Goal: Task Accomplishment & Management: Manage account settings

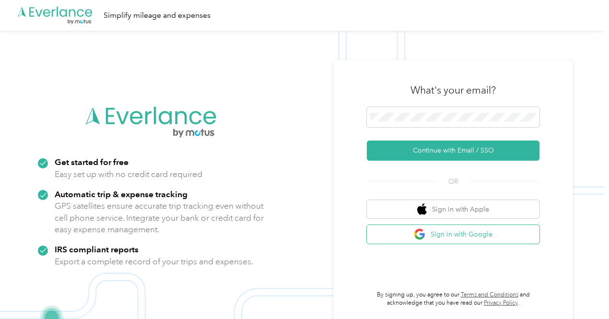
click at [472, 236] on button "Sign in with Google" at bounding box center [453, 234] width 173 height 19
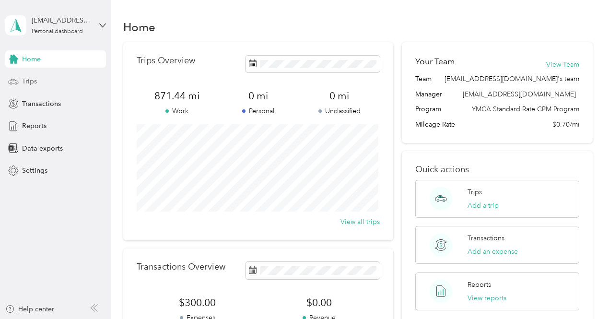
click at [40, 78] on div "Trips" at bounding box center [55, 81] width 101 height 17
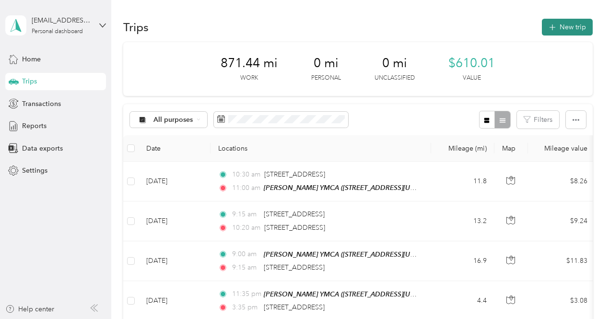
click at [562, 24] on button "New trip" at bounding box center [567, 27] width 51 height 17
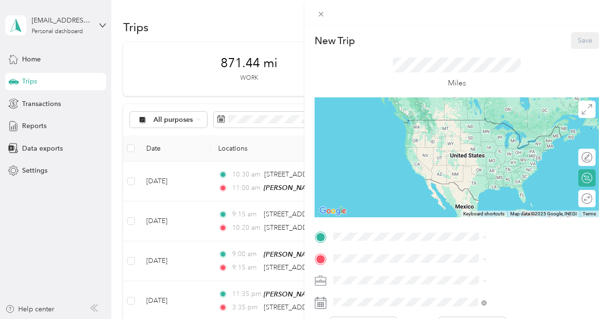
scroll to position [96, 0]
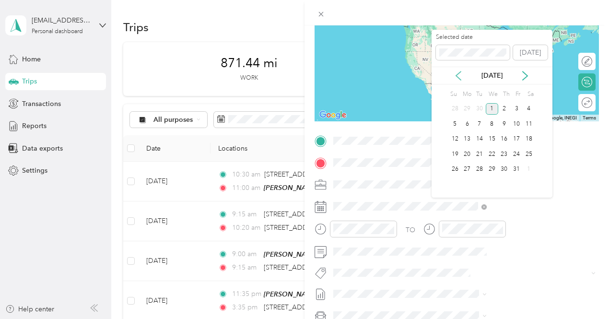
click at [461, 76] on icon at bounding box center [459, 76] width 10 height 10
click at [495, 126] on div "10" at bounding box center [492, 124] width 12 height 12
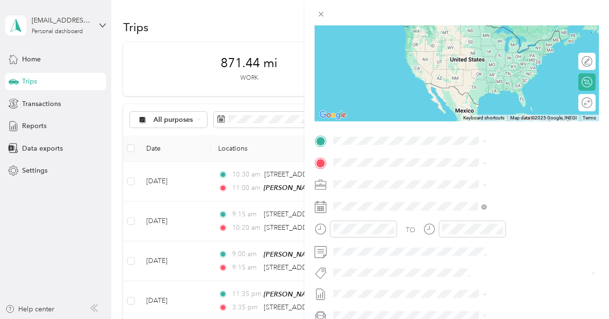
click at [480, 187] on span "[STREET_ADDRESS][US_STATE]" at bounding box center [501, 190] width 96 height 8
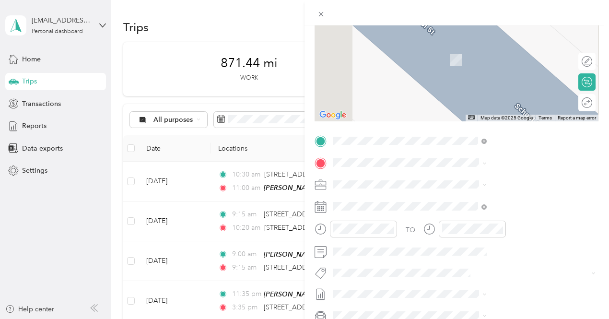
click at [490, 245] on div "[GEOGRAPHIC_DATA] [STREET_ADDRESS][US_STATE]" at bounding box center [501, 236] width 96 height 20
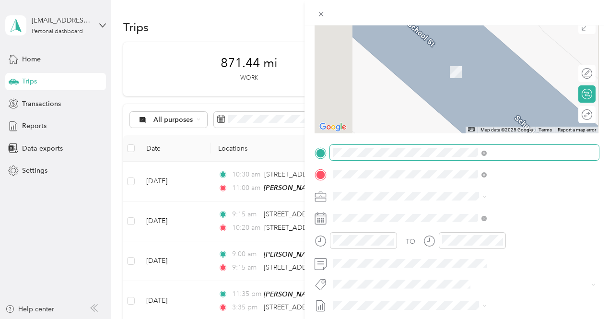
scroll to position [107, 0]
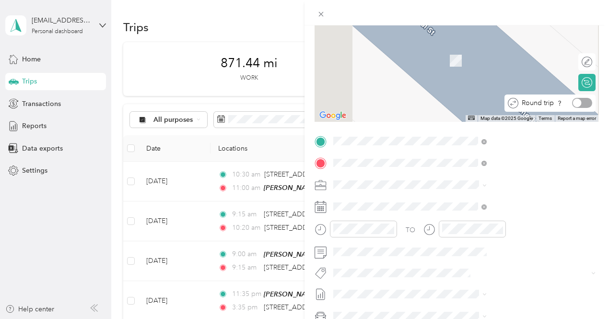
click at [573, 105] on div at bounding box center [577, 103] width 9 height 9
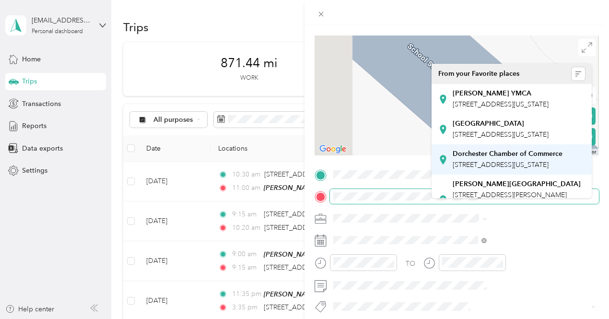
scroll to position [59, 0]
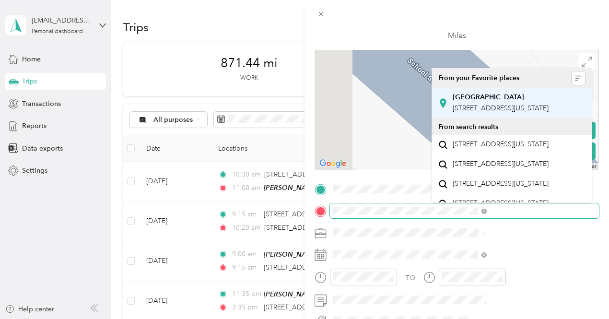
click at [504, 113] on div "[GEOGRAPHIC_DATA] [STREET_ADDRESS][US_STATE]" at bounding box center [501, 103] width 96 height 20
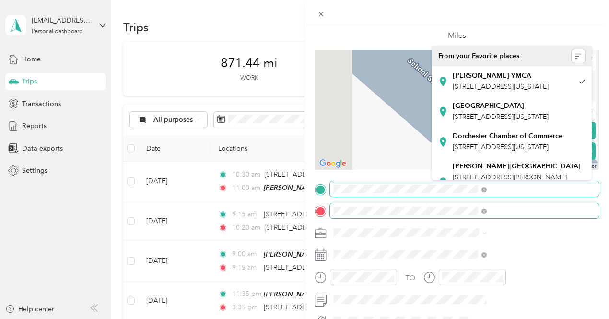
click at [415, 189] on form "New Trip Save This trip cannot be edited because it is either under review, app…" at bounding box center [457, 193] width 305 height 441
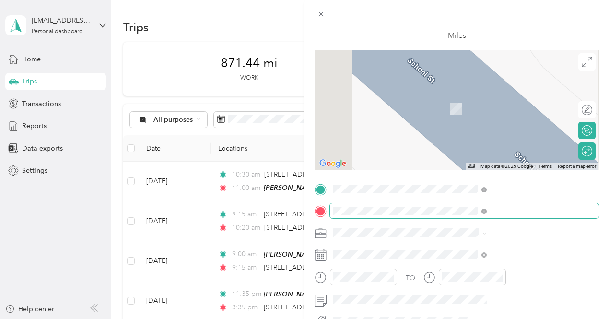
click at [468, 87] on span "[STREET_ADDRESS][US_STATE]" at bounding box center [501, 82] width 96 height 9
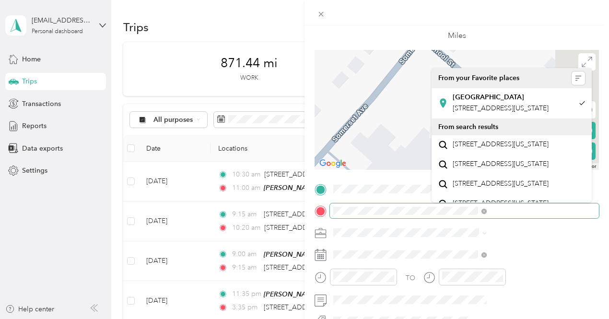
click at [423, 211] on div at bounding box center [457, 210] width 285 height 15
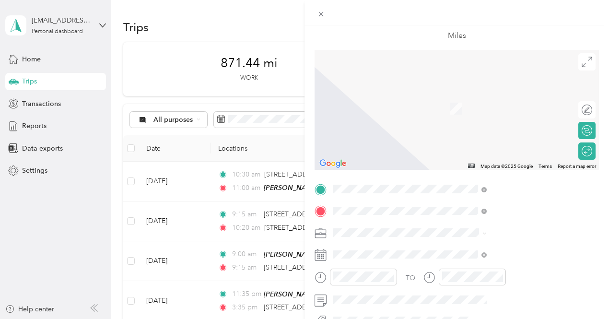
click at [511, 101] on div "[STREET_ADDRESS][US_STATE]" at bounding box center [512, 94] width 147 height 13
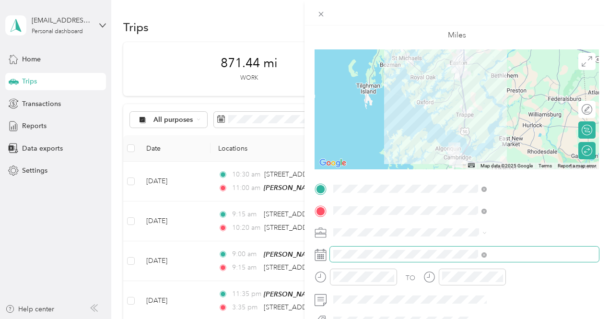
scroll to position [96, 0]
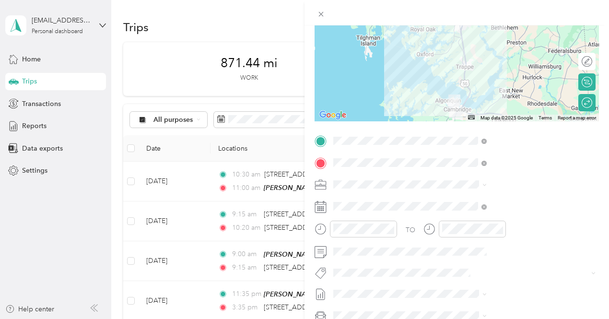
click at [524, 189] on span at bounding box center [464, 184] width 269 height 15
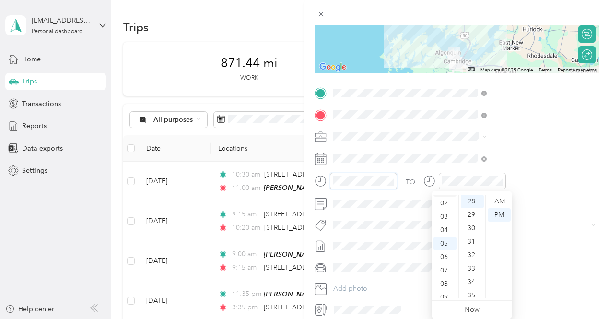
scroll to position [0, 0]
click at [446, 199] on div "12" at bounding box center [445, 201] width 23 height 13
click at [471, 203] on div "00" at bounding box center [472, 201] width 23 height 13
click at [500, 219] on div "PM" at bounding box center [499, 214] width 23 height 13
click at [506, 186] on div at bounding box center [472, 181] width 67 height 17
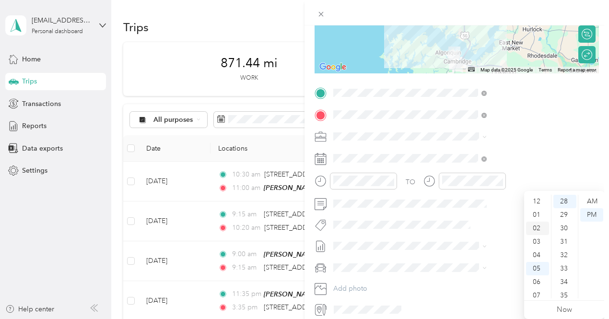
click at [535, 225] on div "02" at bounding box center [537, 228] width 23 height 13
click at [566, 200] on div "00" at bounding box center [565, 201] width 23 height 13
click at [551, 168] on div "TO Add photo" at bounding box center [457, 201] width 285 height 232
click at [471, 209] on button "3235 - Mileage" at bounding box center [463, 207] width 54 height 12
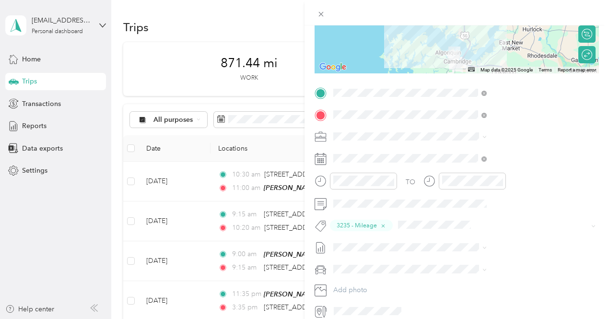
click at [524, 310] on div at bounding box center [465, 311] width 269 height 15
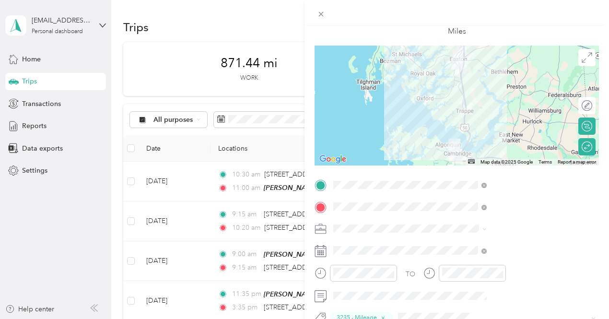
scroll to position [0, 2]
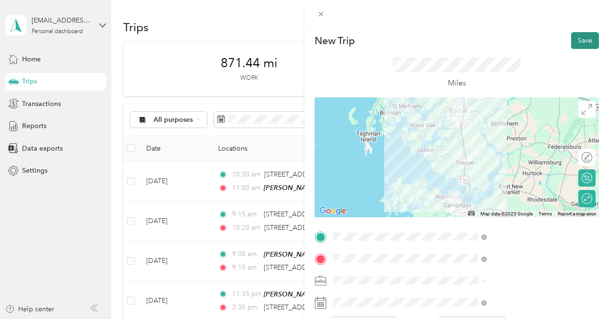
click at [573, 43] on button "Save" at bounding box center [585, 40] width 28 height 17
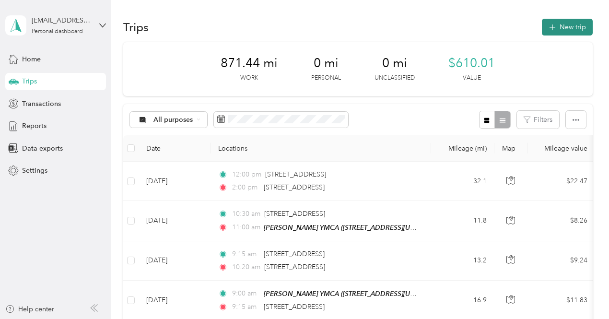
click at [578, 20] on button "New trip" at bounding box center [567, 27] width 51 height 17
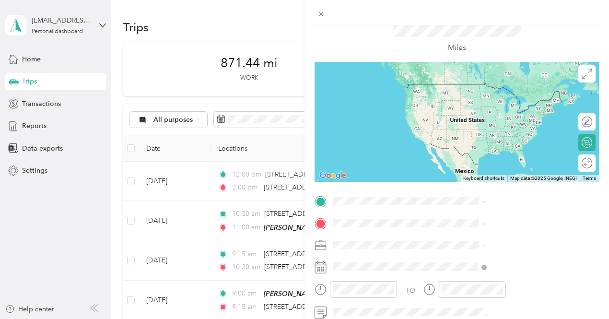
scroll to position [48, 0]
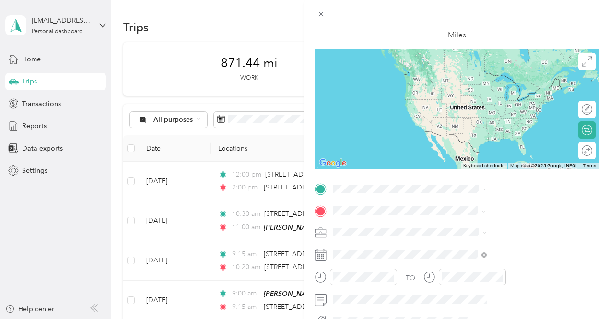
click at [491, 98] on span "[STREET_ADDRESS][US_STATE]" at bounding box center [501, 94] width 96 height 9
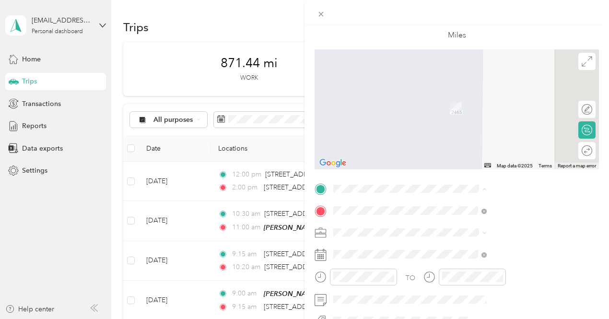
click at [482, 90] on span "[STREET_ADDRESS][US_STATE]" at bounding box center [501, 86] width 96 height 8
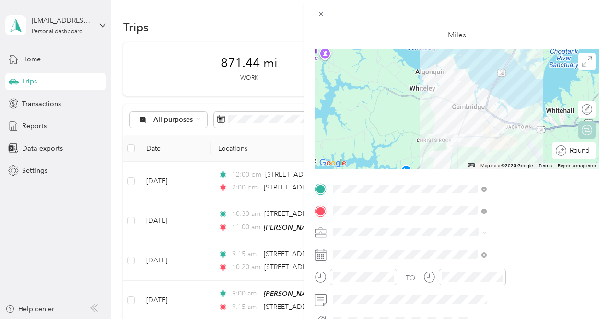
click at [582, 154] on div "Round trip" at bounding box center [580, 151] width 26 height 10
click at [574, 150] on div at bounding box center [577, 150] width 9 height 9
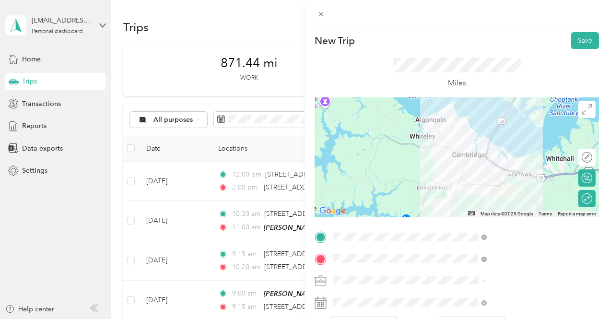
scroll to position [96, 0]
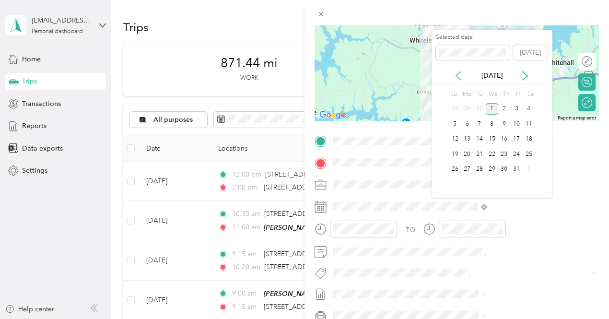
click at [460, 76] on icon at bounding box center [459, 76] width 10 height 10
click at [465, 134] on div "15" at bounding box center [467, 139] width 12 height 12
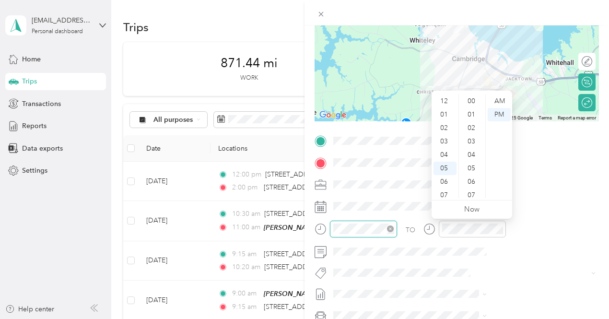
scroll to position [58, 0]
click at [444, 163] on div "09" at bounding box center [445, 164] width 23 height 13
click at [468, 101] on div "00" at bounding box center [472, 101] width 23 height 13
click at [498, 103] on div "AM" at bounding box center [499, 101] width 23 height 13
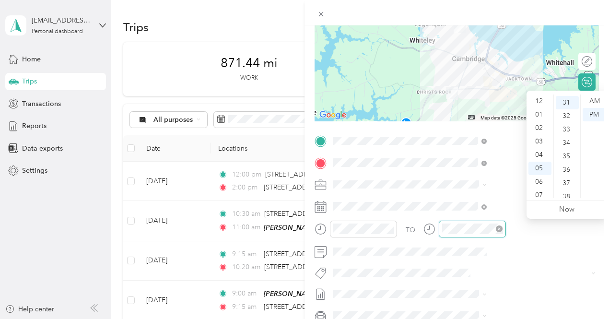
scroll to position [58, 0]
click at [540, 178] on div "10" at bounding box center [540, 177] width 23 height 13
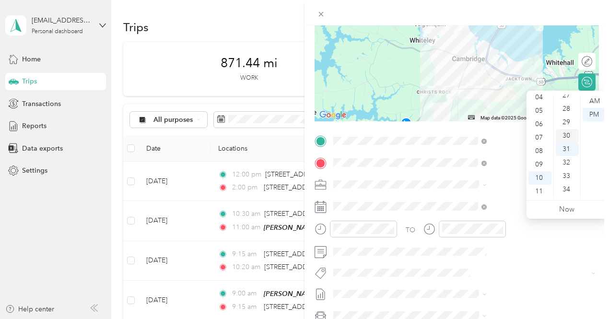
click at [569, 139] on div "30" at bounding box center [567, 135] width 23 height 13
click at [591, 103] on div "AM" at bounding box center [594, 101] width 23 height 13
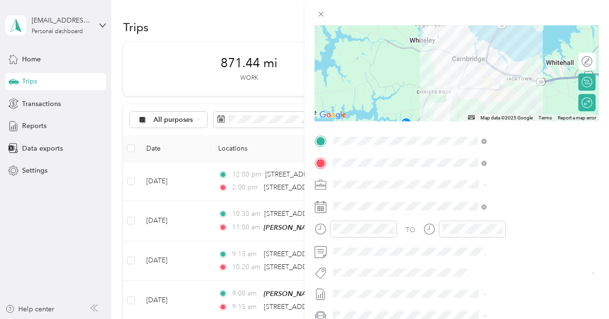
click at [464, 258] on button "3235 - Mileage" at bounding box center [466, 255] width 54 height 12
click at [456, 281] on span "[DATE] - [DATE]" at bounding box center [459, 278] width 48 height 10
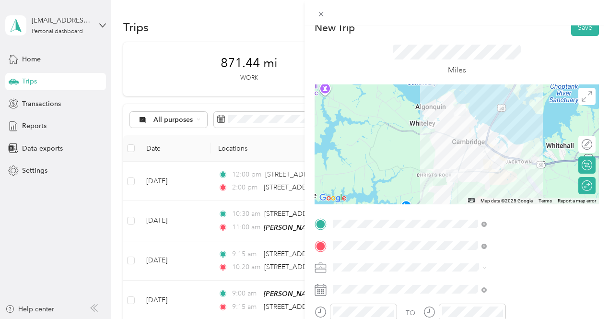
scroll to position [0, 0]
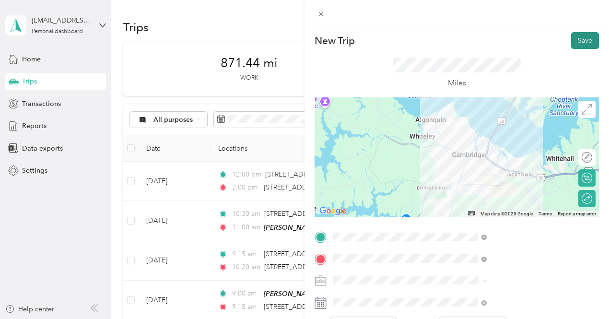
click at [571, 44] on button "Save" at bounding box center [585, 40] width 28 height 17
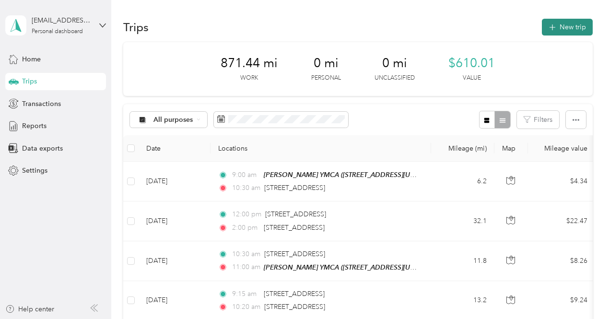
click at [568, 28] on button "New trip" at bounding box center [567, 27] width 51 height 17
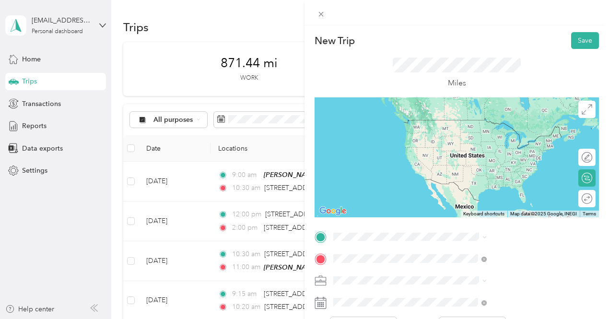
click at [459, 183] on span "[STREET_ADDRESS][US_STATE]" at bounding box center [501, 179] width 96 height 9
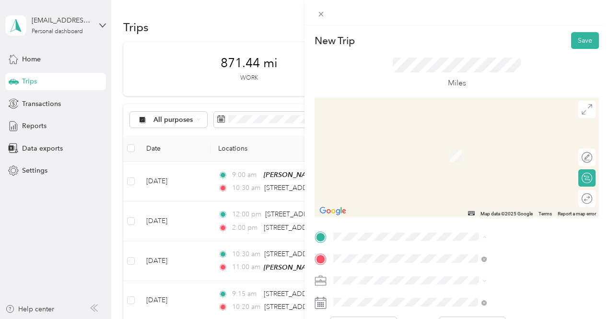
click at [477, 119] on strong "[PERSON_NAME] YMCA" at bounding box center [492, 123] width 79 height 9
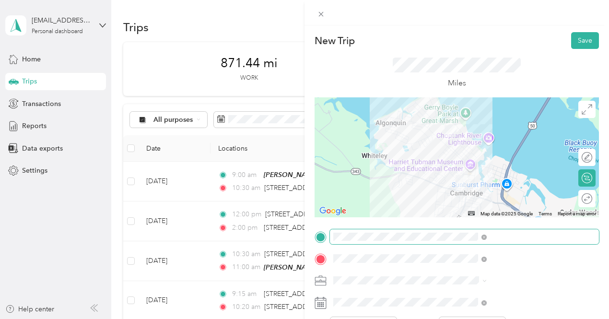
click at [426, 238] on div at bounding box center [457, 236] width 285 height 15
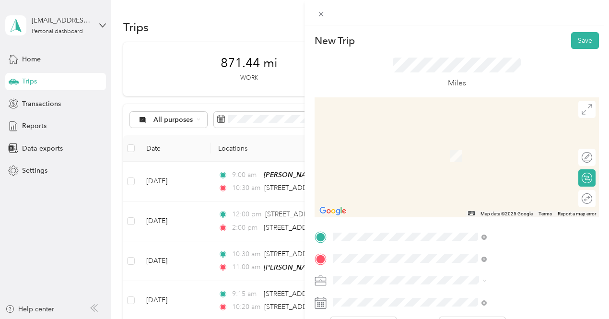
click at [518, 134] on span "[STREET_ADDRESS][US_STATE]" at bounding box center [501, 130] width 96 height 9
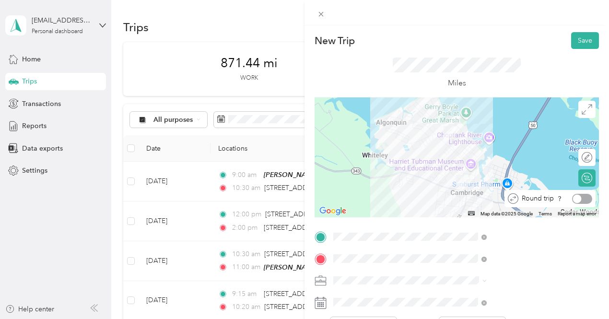
click at [576, 198] on div at bounding box center [582, 199] width 20 height 10
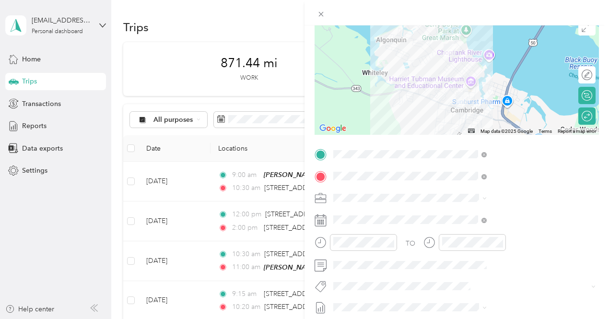
scroll to position [96, 0]
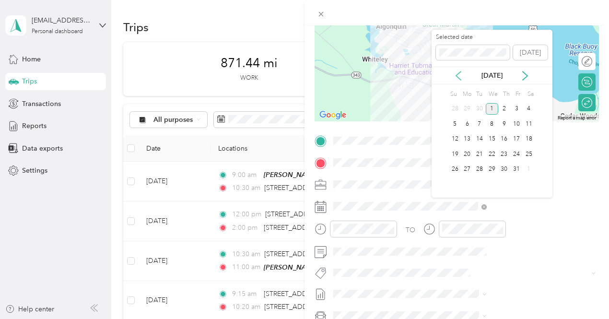
click at [460, 78] on icon at bounding box center [458, 75] width 5 height 9
click at [467, 136] on div "15" at bounding box center [467, 139] width 12 height 12
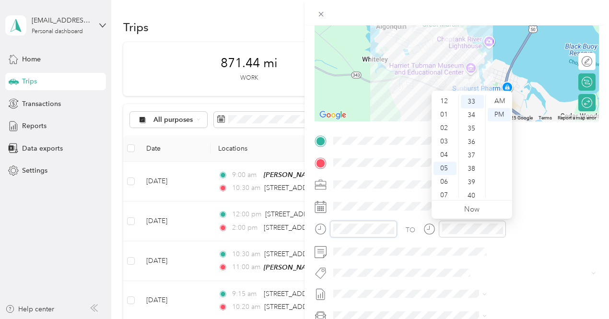
scroll to position [58, 0]
click at [445, 132] on div "03" at bounding box center [445, 131] width 23 height 13
click at [470, 157] on div "30" at bounding box center [472, 156] width 23 height 13
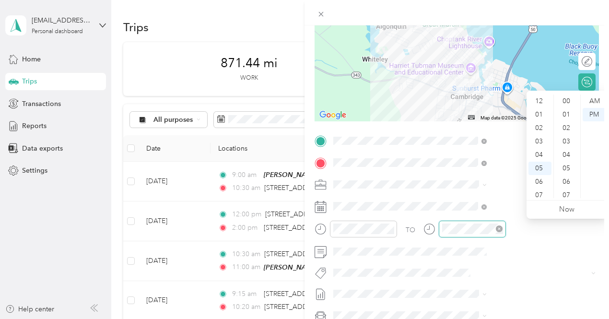
scroll to position [58, 0]
click at [536, 99] on div "04" at bounding box center [540, 97] width 23 height 13
click at [566, 159] on div "30" at bounding box center [567, 156] width 23 height 13
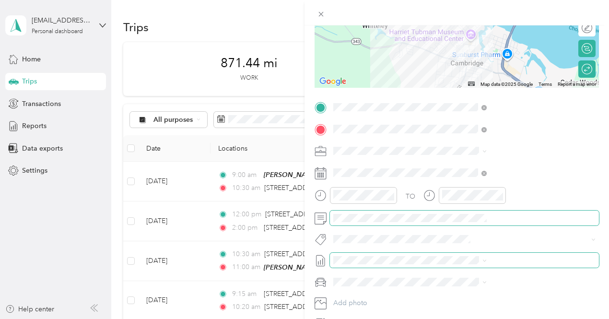
scroll to position [144, 0]
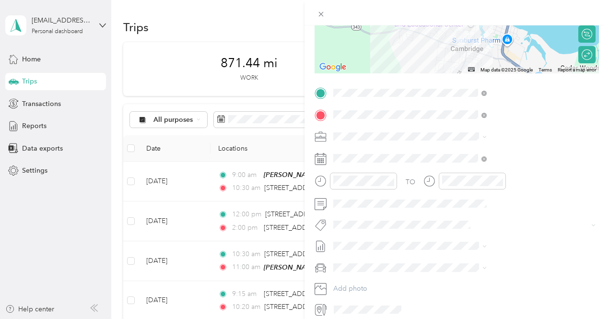
click at [466, 207] on span "3235 - Mileage" at bounding box center [465, 207] width 40 height 9
click at [471, 278] on span "[DATE] - [DATE]" at bounding box center [459, 278] width 48 height 10
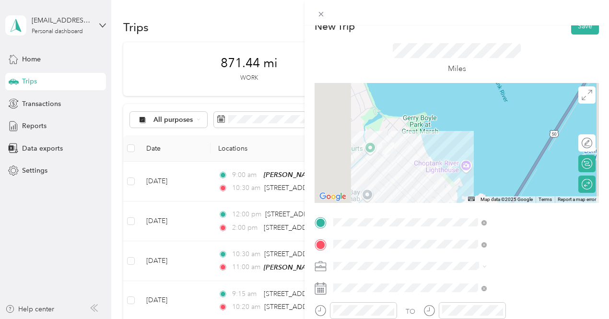
scroll to position [0, 0]
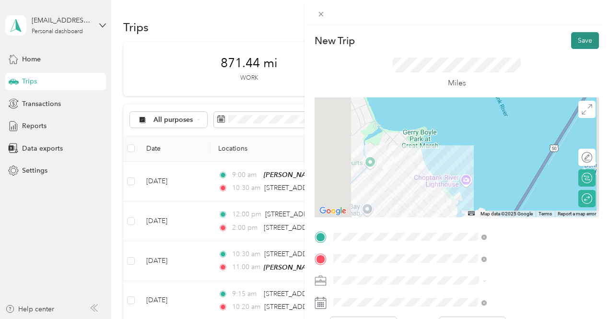
click at [572, 36] on button "Save" at bounding box center [585, 40] width 28 height 17
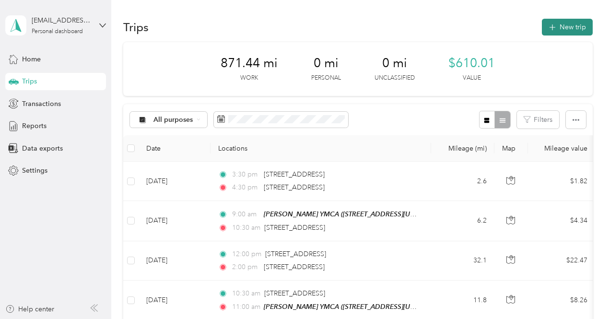
click at [548, 30] on icon "button" at bounding box center [552, 27] width 11 height 11
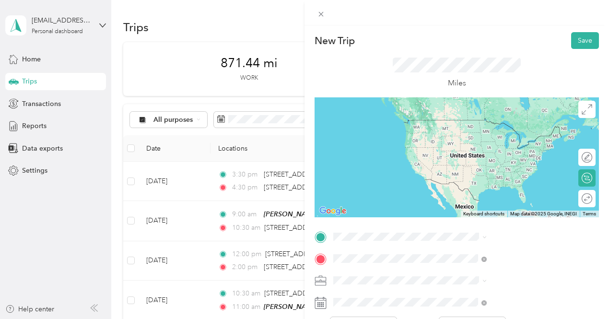
click at [479, 146] on span "[STREET_ADDRESS][US_STATE]" at bounding box center [501, 142] width 96 height 9
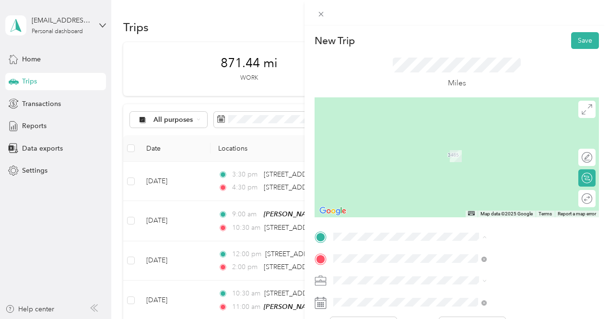
click at [465, 132] on span "[STREET_ADDRESS][US_STATE]" at bounding box center [501, 134] width 96 height 8
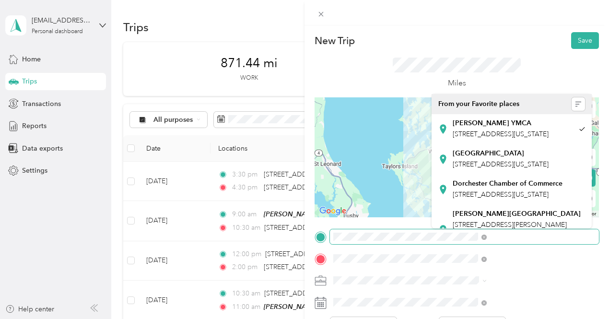
click at [424, 241] on div at bounding box center [457, 236] width 285 height 15
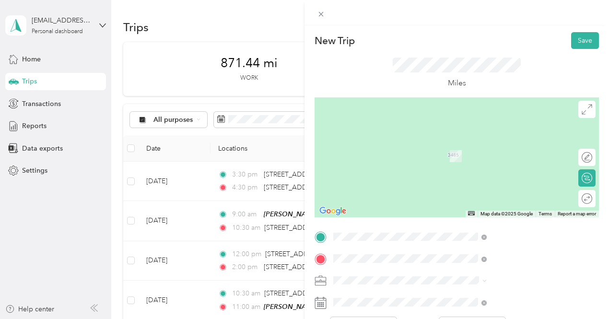
click at [422, 228] on div "New Trip Save This trip cannot be edited because it is either under review, app…" at bounding box center [457, 246] width 285 height 429
click at [465, 134] on span "[STREET_ADDRESS][US_STATE]" at bounding box center [501, 130] width 96 height 9
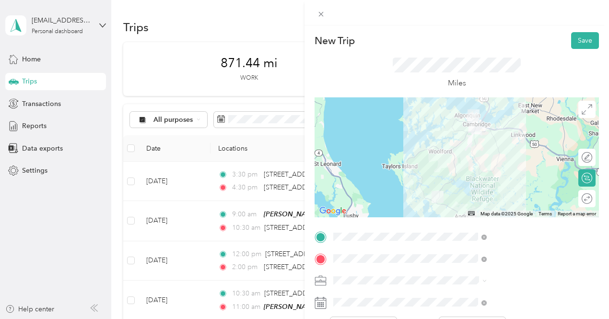
click at [593, 203] on div "Round trip" at bounding box center [593, 199] width 0 height 10
click at [575, 201] on div at bounding box center [582, 199] width 20 height 10
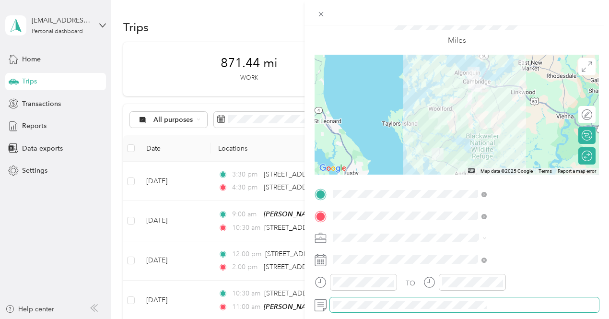
scroll to position [96, 0]
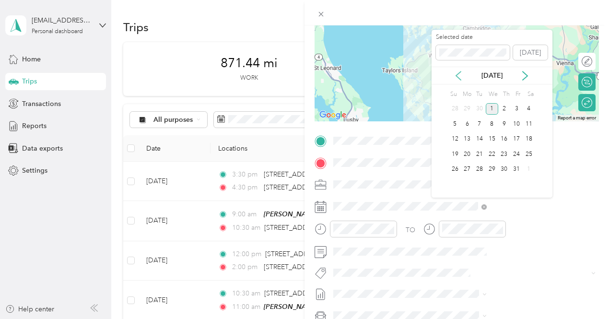
click at [454, 77] on icon at bounding box center [459, 76] width 10 height 10
click at [466, 137] on div "15" at bounding box center [467, 139] width 12 height 12
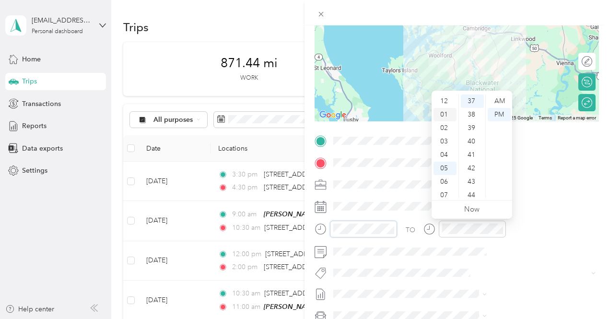
scroll to position [0, 0]
click at [444, 106] on div "12" at bounding box center [445, 101] width 23 height 13
click at [470, 101] on div "00" at bounding box center [472, 101] width 23 height 13
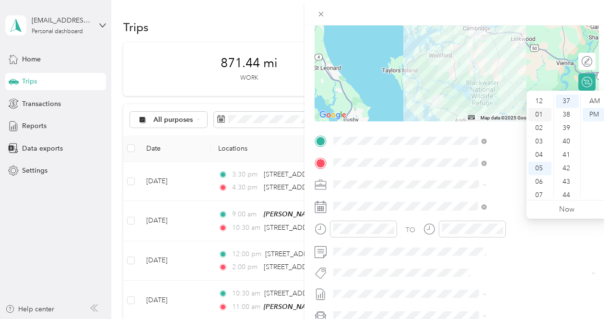
click at [538, 116] on div "01" at bounding box center [540, 114] width 23 height 13
click at [566, 102] on div "00" at bounding box center [567, 101] width 23 height 13
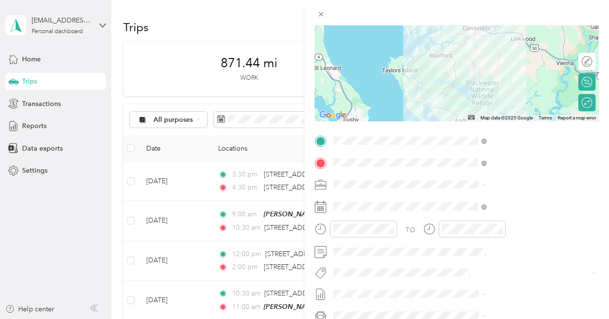
click at [444, 258] on button "3235 - Mileage" at bounding box center [466, 255] width 54 height 12
click at [452, 280] on span "[DATE] - [DATE]" at bounding box center [459, 278] width 48 height 10
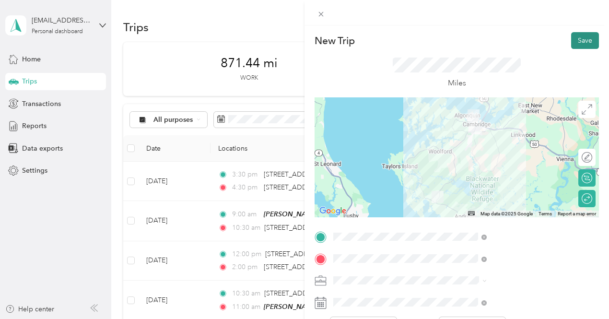
click at [583, 36] on button "Save" at bounding box center [585, 40] width 28 height 17
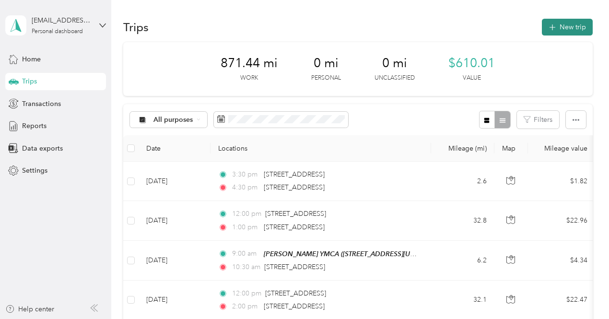
click at [566, 31] on button "New trip" at bounding box center [567, 27] width 51 height 17
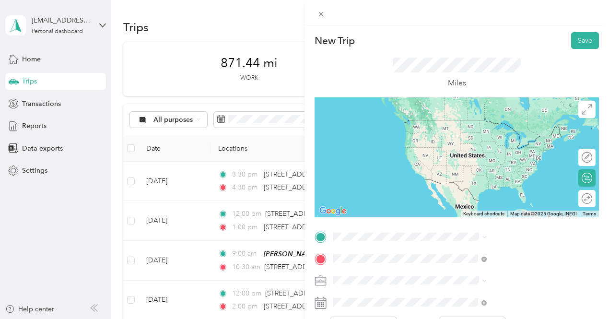
click at [485, 145] on span "[STREET_ADDRESS][US_STATE]" at bounding box center [501, 142] width 96 height 9
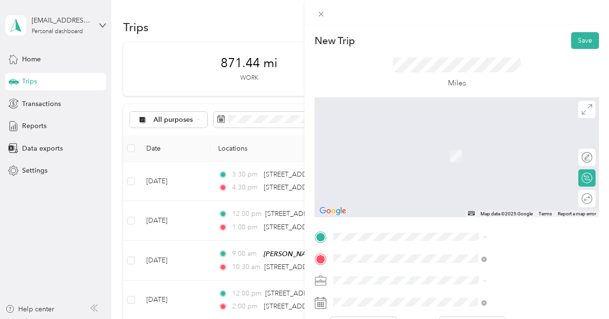
click at [530, 137] on div "[PERSON_NAME] YMCA [STREET_ADDRESS][US_STATE]" at bounding box center [501, 129] width 96 height 20
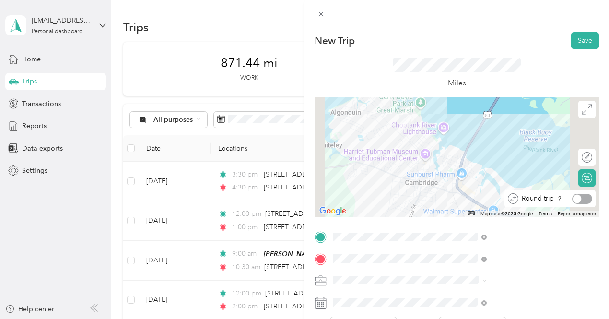
click at [580, 200] on div at bounding box center [582, 199] width 20 height 10
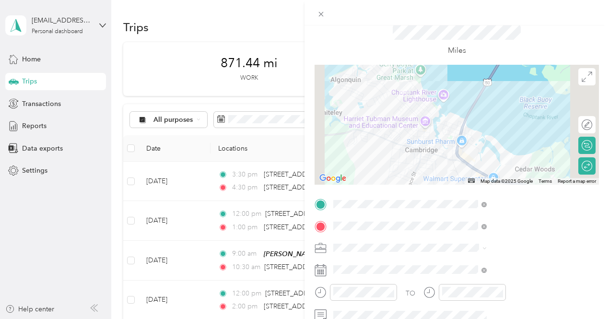
scroll to position [48, 0]
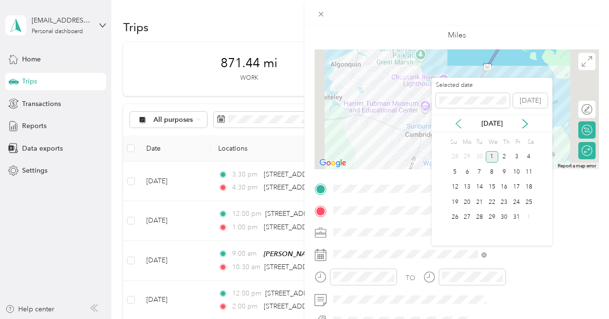
click at [457, 121] on icon at bounding box center [459, 124] width 10 height 10
click at [513, 185] on div "19" at bounding box center [516, 187] width 12 height 12
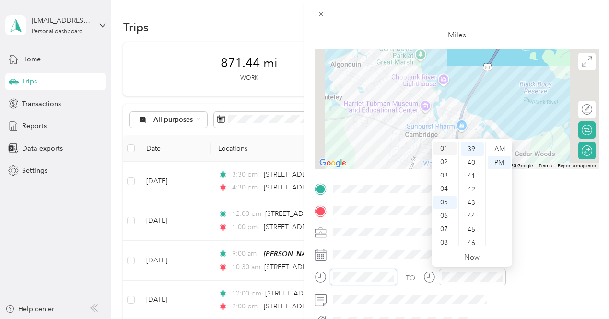
scroll to position [0, 0]
click at [444, 150] on div "12" at bounding box center [445, 148] width 23 height 13
click at [474, 173] on div "30" at bounding box center [472, 172] width 23 height 13
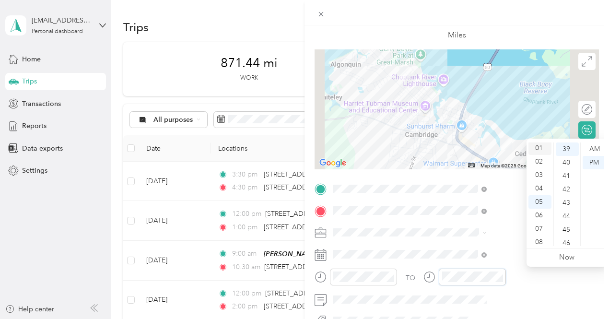
scroll to position [0, 0]
click at [540, 164] on div "01" at bounding box center [540, 162] width 23 height 13
click at [537, 166] on div "02" at bounding box center [540, 162] width 23 height 13
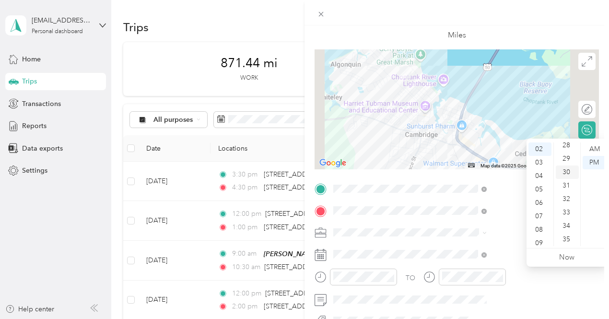
click at [568, 176] on div "30" at bounding box center [567, 172] width 23 height 13
click at [520, 266] on div "TO Add photo" at bounding box center [457, 297] width 285 height 232
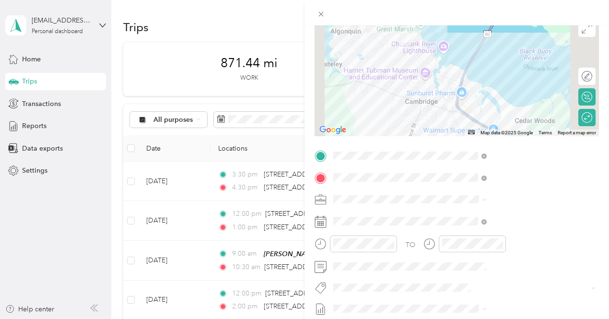
scroll to position [96, 0]
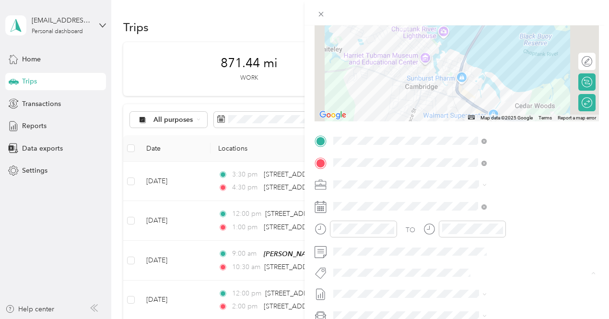
click at [459, 257] on button "3235 - Mileage" at bounding box center [466, 255] width 54 height 12
click at [459, 278] on span "[DATE] - [DATE]" at bounding box center [459, 278] width 48 height 10
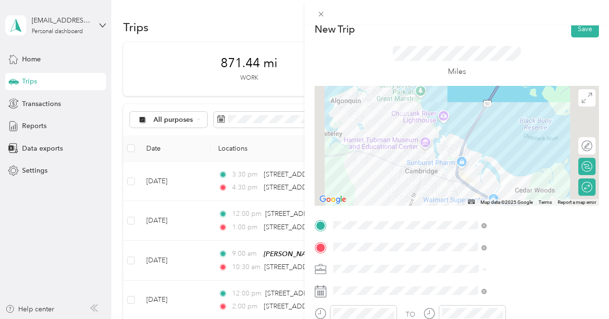
scroll to position [0, 0]
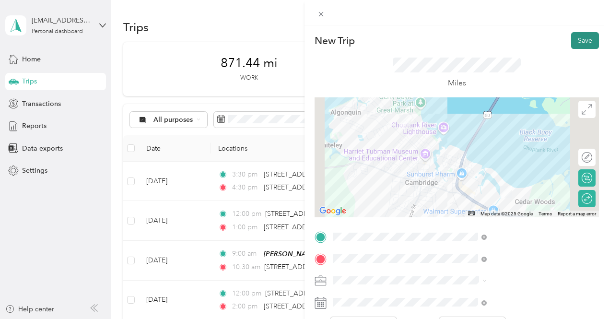
click at [574, 35] on button "Save" at bounding box center [585, 40] width 28 height 17
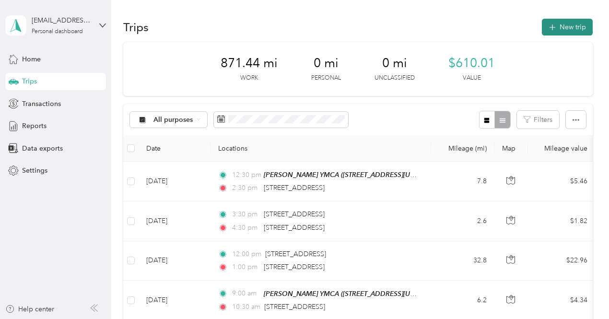
click at [558, 34] on button "New trip" at bounding box center [567, 27] width 51 height 17
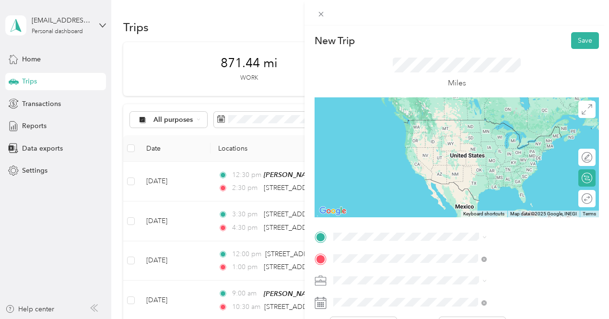
click at [325, 240] on icon at bounding box center [321, 237] width 9 height 9
click at [460, 123] on strong "[PERSON_NAME] YMCA" at bounding box center [492, 123] width 79 height 9
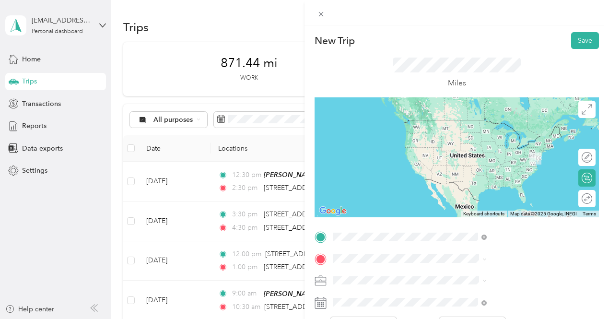
click at [472, 134] on span "[STREET_ADDRESS][US_STATE]" at bounding box center [501, 130] width 96 height 9
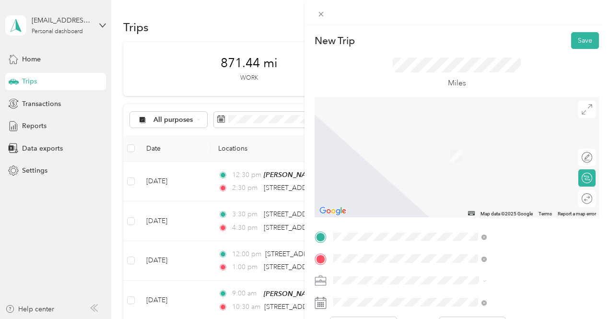
click at [476, 184] on span "[STREET_ADDRESS][PERSON_NAME][US_STATE]" at bounding box center [519, 183] width 132 height 17
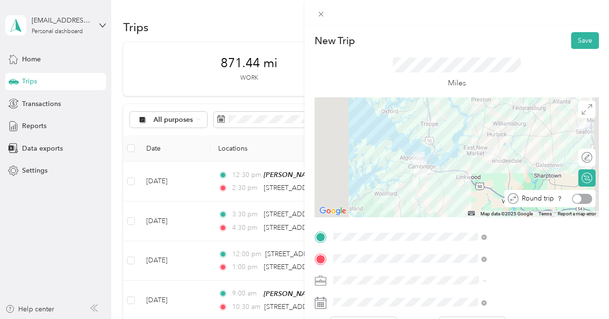
click at [576, 198] on div at bounding box center [582, 199] width 20 height 10
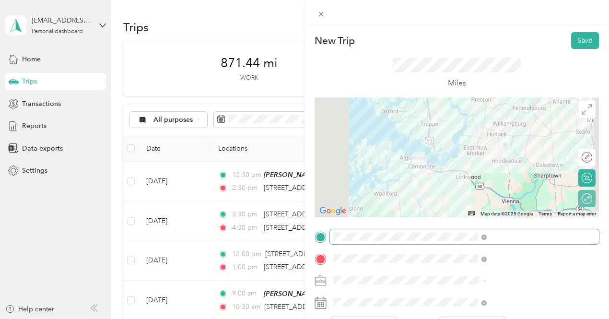
scroll to position [48, 0]
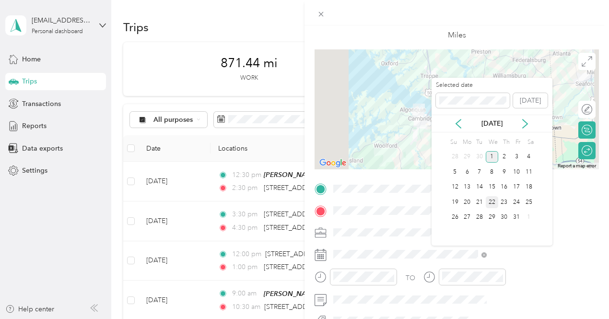
click at [490, 201] on div "22" at bounding box center [492, 202] width 12 height 12
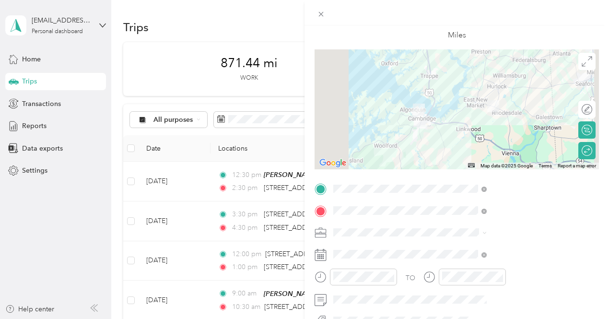
click at [473, 262] on div "TO Add photo" at bounding box center [457, 297] width 285 height 232
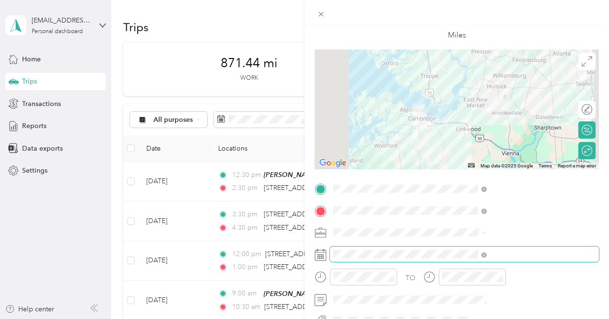
click at [473, 259] on span at bounding box center [464, 254] width 269 height 15
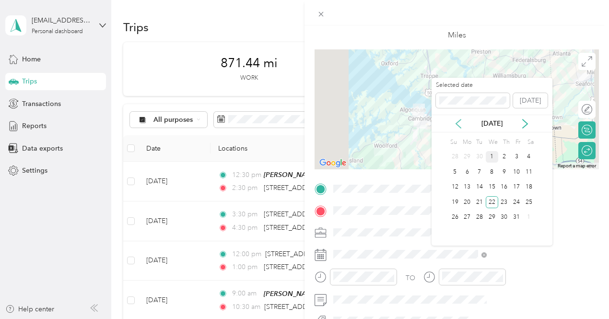
click at [463, 123] on icon at bounding box center [459, 124] width 10 height 10
click at [464, 198] on div "22" at bounding box center [467, 202] width 12 height 12
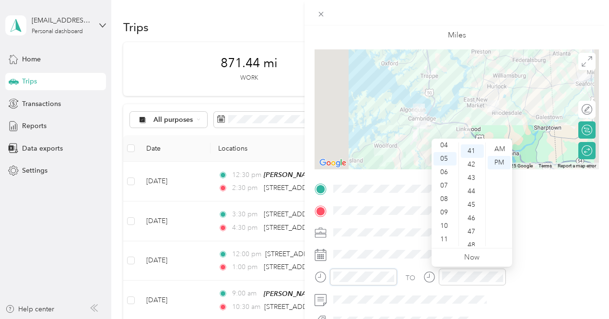
scroll to position [551, 0]
click at [444, 142] on div "12 01 02 03 04 05 06 07 08 09 10 11 00 01 02 03 04 05 06 07 08 09 10 11 12 13 1…" at bounding box center [472, 194] width 81 height 107
click at [448, 146] on div "04" at bounding box center [445, 145] width 23 height 13
click at [469, 145] on div "30" at bounding box center [472, 145] width 23 height 13
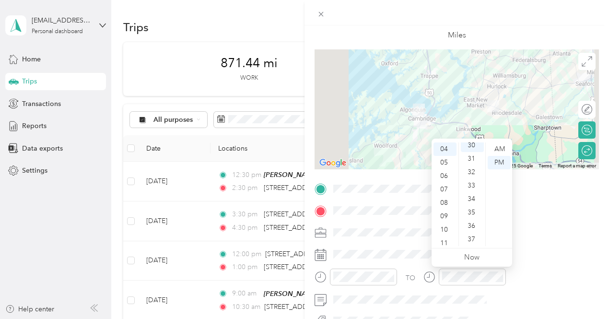
scroll to position [403, 0]
click at [529, 237] on span at bounding box center [464, 232] width 269 height 15
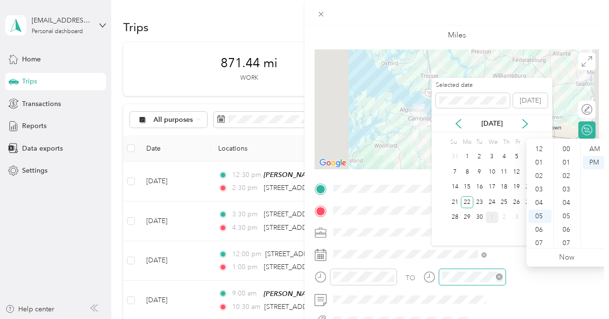
scroll to position [58, 0]
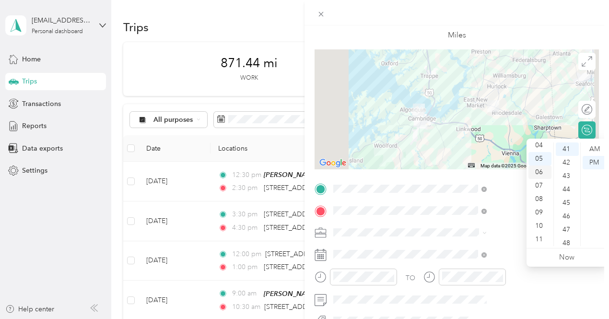
click at [538, 174] on div "06" at bounding box center [540, 172] width 23 height 13
click at [569, 194] on div "30" at bounding box center [567, 193] width 23 height 13
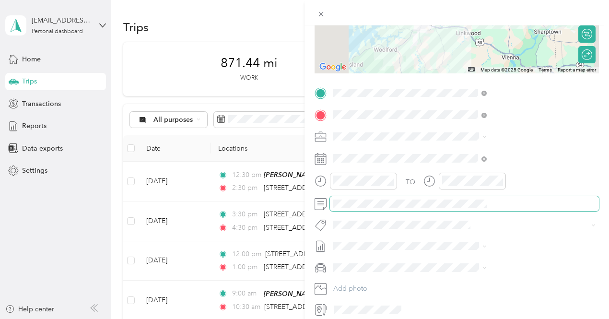
scroll to position [0, 3]
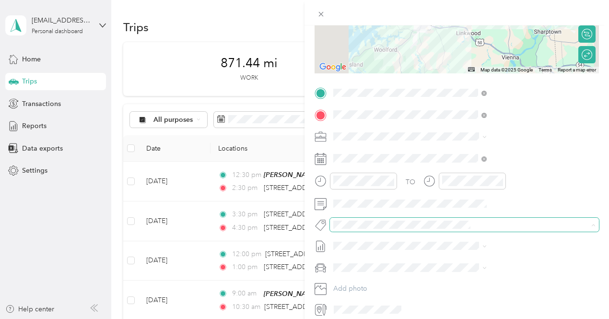
click at [454, 218] on span at bounding box center [464, 224] width 269 height 13
click at [457, 203] on span "3235 - Mileage" at bounding box center [465, 207] width 40 height 9
click at [460, 275] on span "[DATE] - [DATE]" at bounding box center [459, 278] width 48 height 10
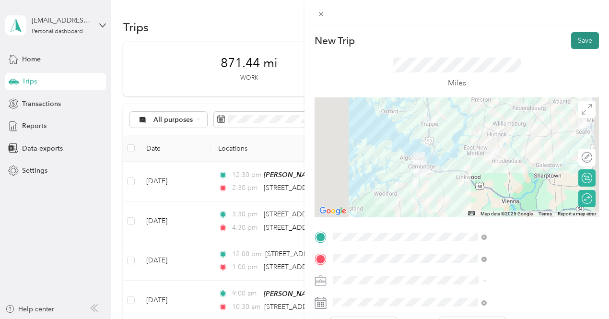
click at [583, 40] on button "Save" at bounding box center [585, 40] width 28 height 17
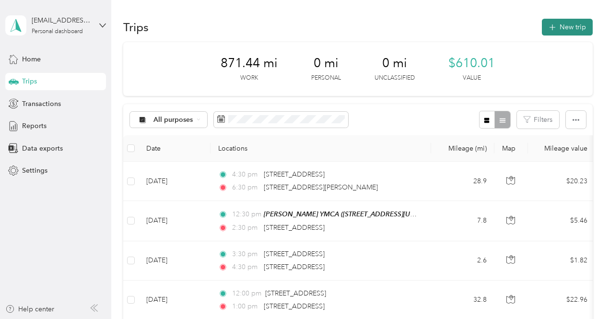
click at [555, 27] on icon "button" at bounding box center [552, 27] width 11 height 11
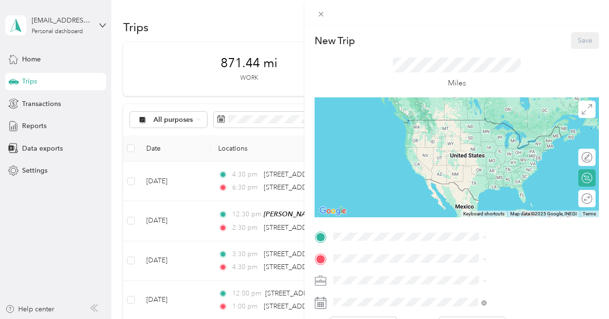
click at [475, 135] on span "[STREET_ADDRESS][US_STATE]" at bounding box center [501, 134] width 96 height 8
click at [506, 134] on span "[STREET_ADDRESS][US_STATE]" at bounding box center [501, 130] width 96 height 9
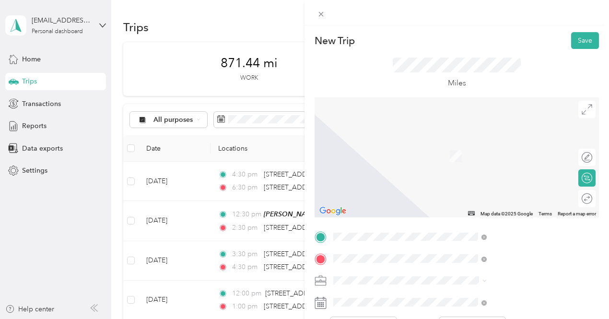
click at [490, 157] on div "[PERSON_NAME][GEOGRAPHIC_DATA] [STREET_ADDRESS][PERSON_NAME][PERSON_NAME][PERSO…" at bounding box center [519, 161] width 132 height 40
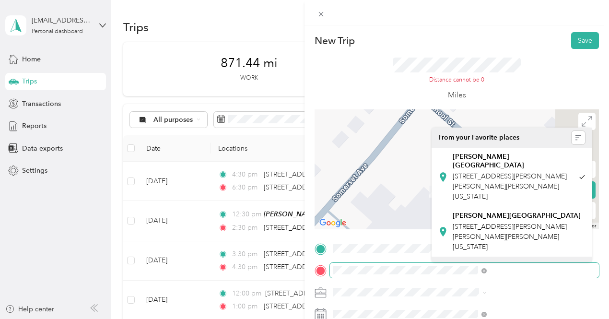
click at [422, 275] on div at bounding box center [457, 270] width 285 height 15
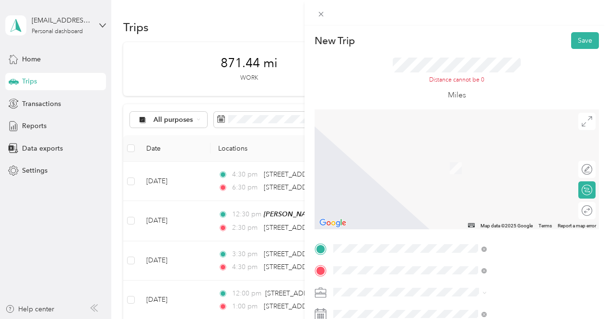
click at [510, 158] on span "[STREET_ADDRESS][PERSON_NAME][PERSON_NAME][US_STATE]" at bounding box center [519, 159] width 132 height 17
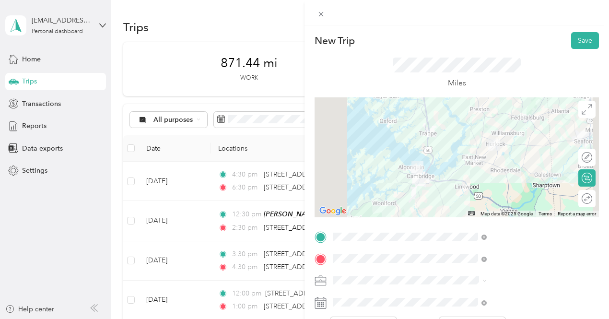
click at [580, 202] on div "Round trip" at bounding box center [587, 198] width 17 height 17
click at [575, 197] on div at bounding box center [582, 199] width 20 height 10
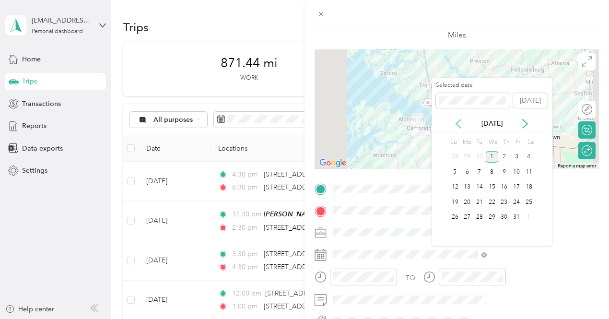
click at [463, 126] on icon at bounding box center [459, 124] width 10 height 10
click at [478, 202] on div "23" at bounding box center [480, 202] width 12 height 12
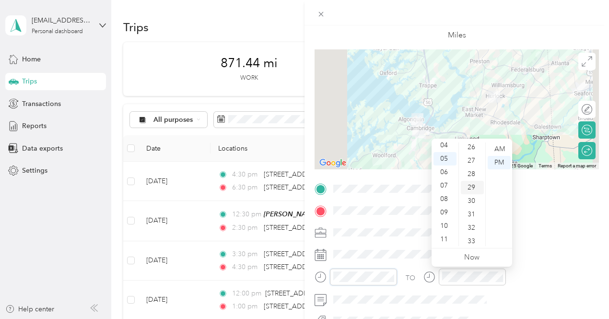
scroll to position [399, 0]
click at [475, 155] on div "30" at bounding box center [472, 152] width 23 height 13
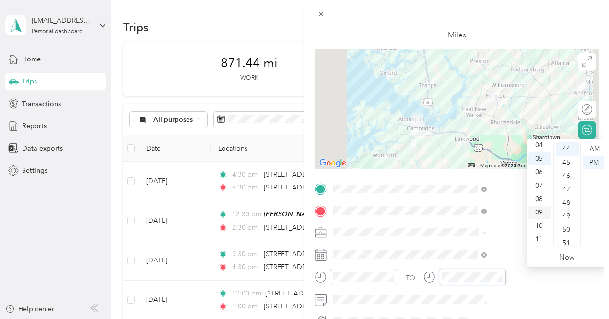
scroll to position [591, 0]
click at [540, 174] on div "06" at bounding box center [540, 172] width 23 height 13
click at [564, 154] on div "30" at bounding box center [567, 152] width 23 height 13
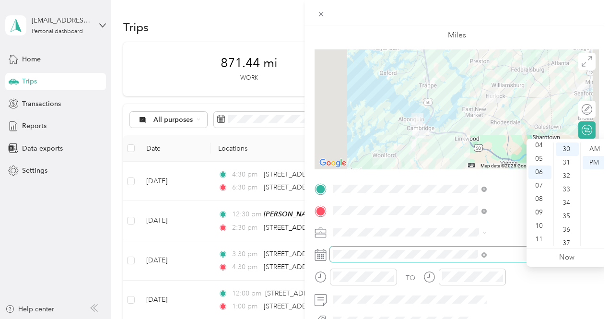
click at [517, 261] on span at bounding box center [464, 254] width 269 height 15
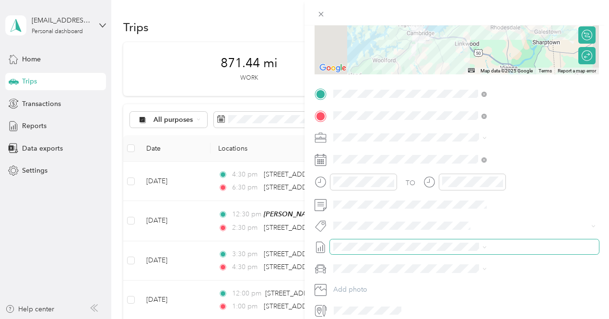
scroll to position [144, 0]
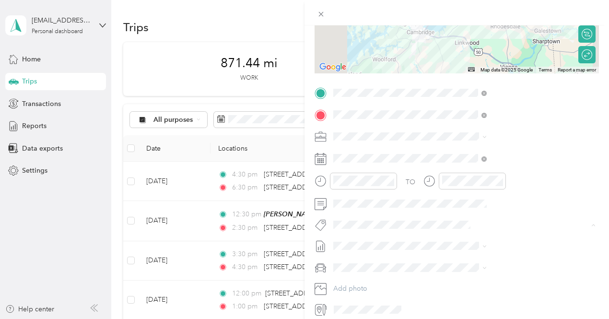
click at [477, 212] on li "3235 - Mileage" at bounding box center [512, 207] width 160 height 19
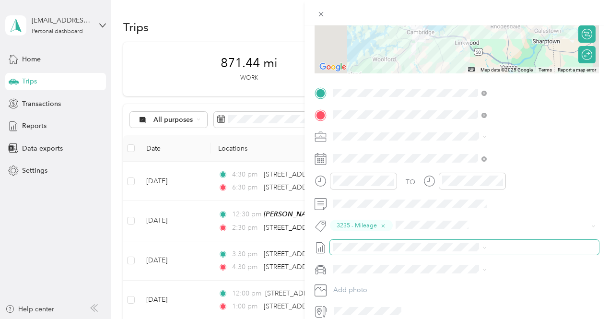
click at [478, 253] on span at bounding box center [464, 247] width 269 height 15
click at [474, 280] on span "[DATE] - [DATE]" at bounding box center [459, 278] width 48 height 10
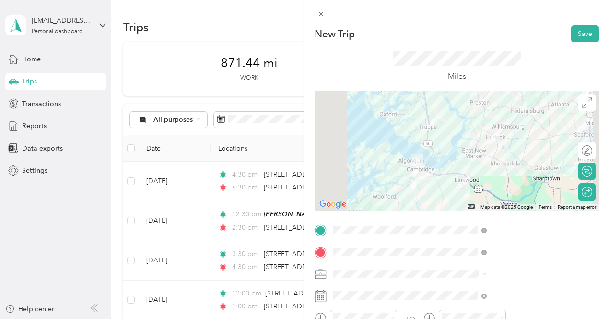
scroll to position [0, 0]
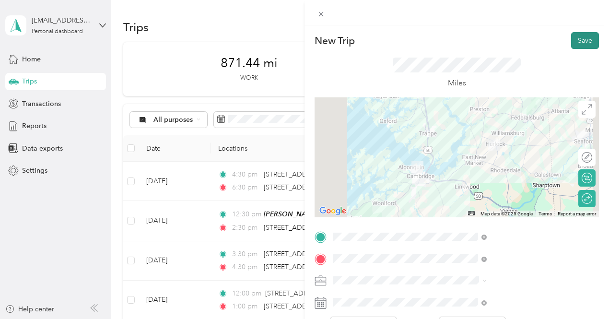
click at [584, 39] on button "Save" at bounding box center [585, 40] width 28 height 17
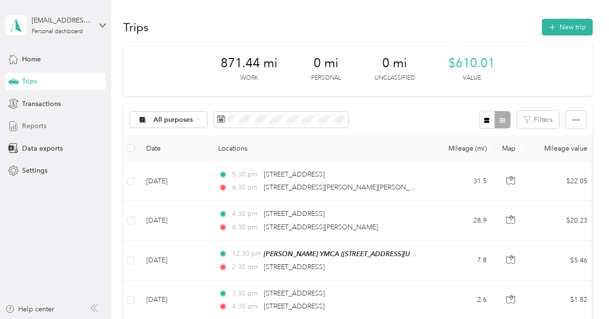
click at [36, 124] on span "Reports" at bounding box center [34, 126] width 24 height 10
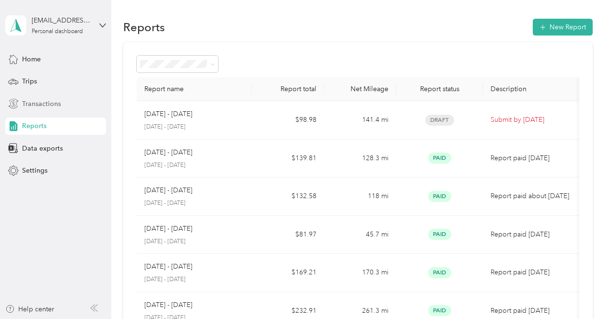
click at [44, 105] on span "Transactions" at bounding box center [41, 104] width 39 height 10
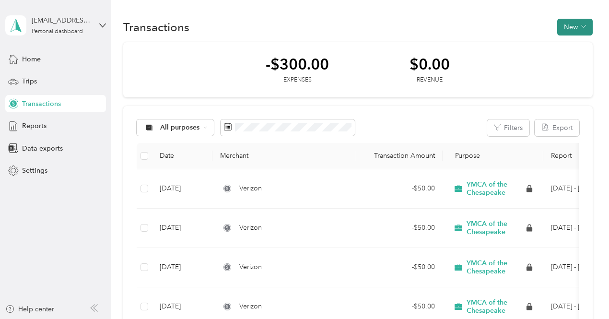
click at [577, 29] on button "New" at bounding box center [576, 27] width 36 height 17
click at [558, 47] on span "Expense" at bounding box center [570, 45] width 26 height 10
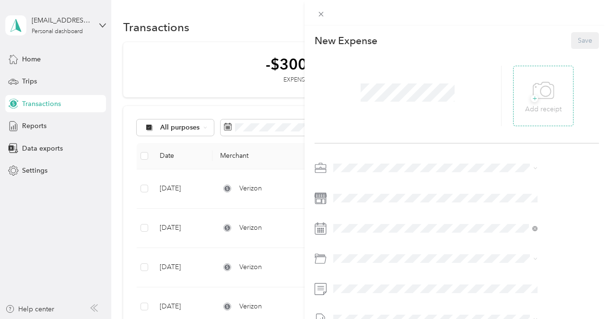
click at [551, 88] on icon at bounding box center [544, 91] width 22 height 26
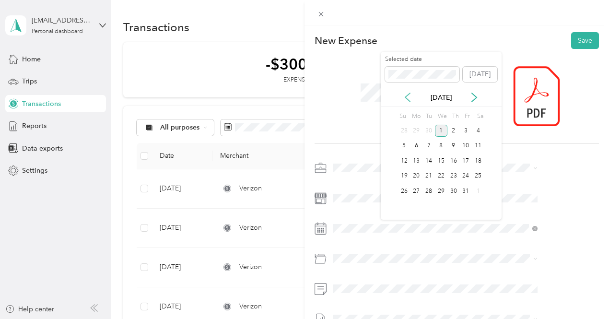
click at [410, 100] on icon at bounding box center [408, 98] width 10 height 10
click at [410, 161] on div "14 15 16 17 18 19 20" at bounding box center [441, 161] width 86 height 15
click at [402, 157] on div "14" at bounding box center [404, 161] width 12 height 12
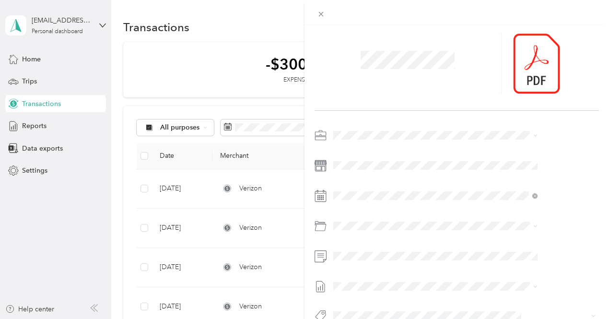
scroll to position [48, 0]
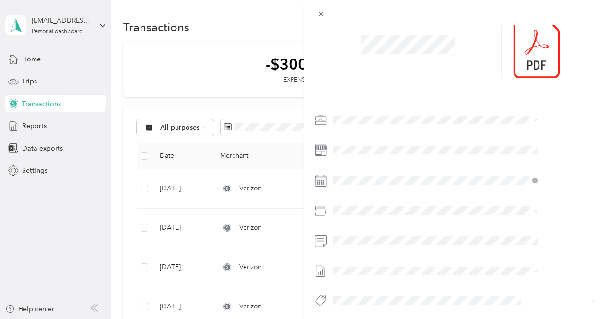
click at [420, 192] on p "03-2600" at bounding box center [497, 194] width 175 height 10
click at [416, 265] on span at bounding box center [464, 270] width 269 height 15
click at [413, 300] on span "[DATE] - [DATE]" at bounding box center [408, 302] width 48 height 10
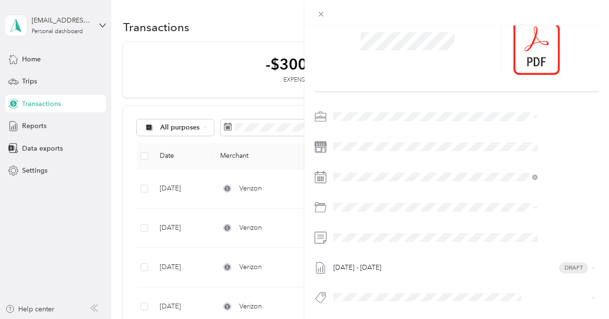
scroll to position [0, 0]
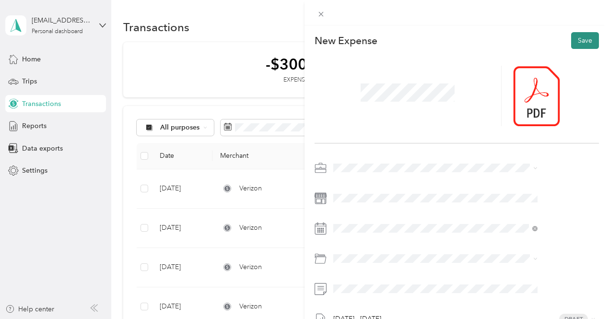
click at [571, 41] on button "Save" at bounding box center [585, 40] width 28 height 17
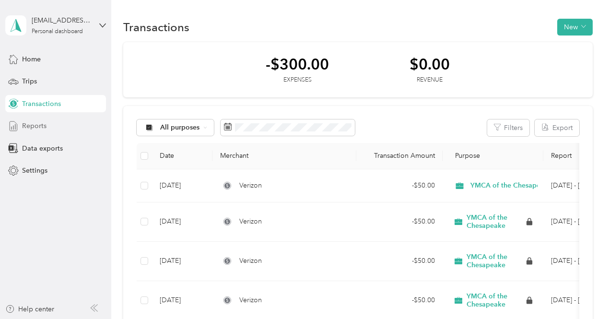
click at [34, 132] on div "Reports" at bounding box center [55, 126] width 101 height 17
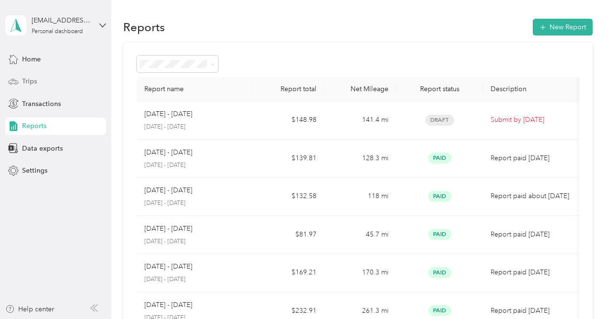
click at [17, 83] on icon at bounding box center [13, 81] width 11 height 11
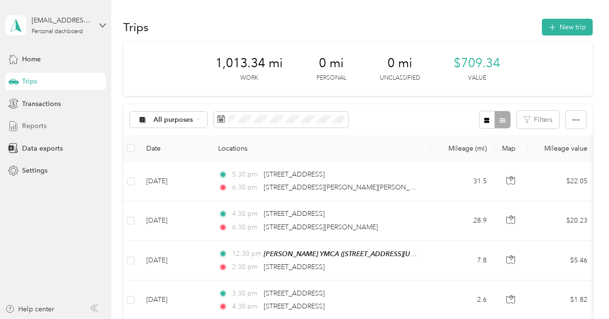
click at [41, 125] on span "Reports" at bounding box center [34, 126] width 24 height 10
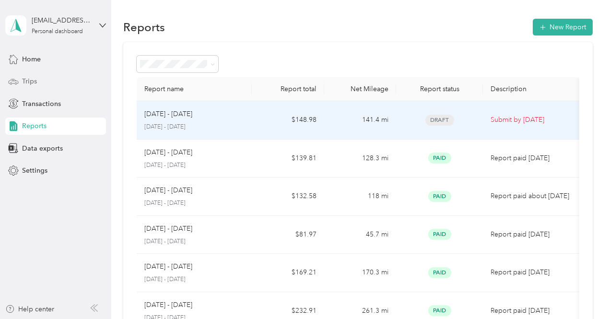
click at [214, 125] on p "[DATE] - [DATE]" at bounding box center [194, 127] width 100 height 9
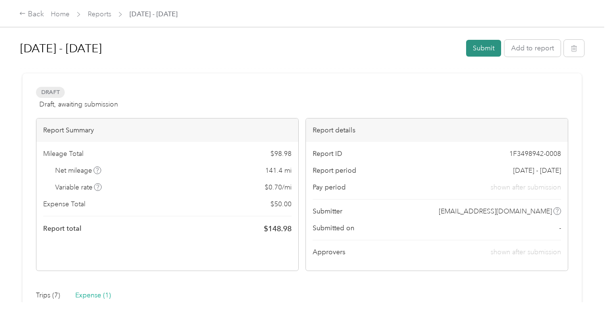
click at [478, 47] on button "Submit" at bounding box center [483, 48] width 35 height 17
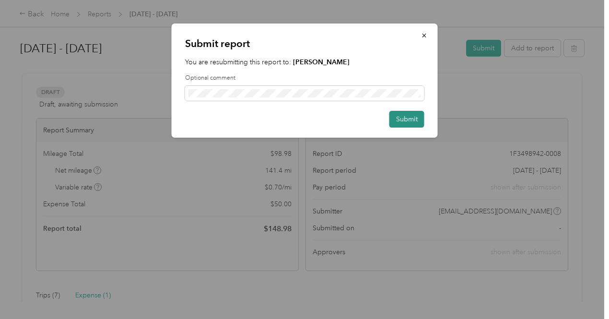
click at [413, 115] on button "Submit" at bounding box center [407, 119] width 35 height 17
